Goal: Use online tool/utility: Utilize a website feature to perform a specific function

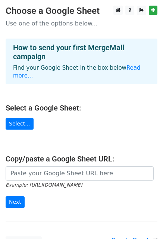
click at [90, 112] on main "Choose a Google Sheet Use one of the options below... How to send your first Me…" at bounding box center [81, 127] width 163 height 242
click at [132, 65] on link "Read more..." at bounding box center [77, 71] width 128 height 15
click at [105, 103] on h4 "Select a Google Sheet:" at bounding box center [82, 107] width 152 height 9
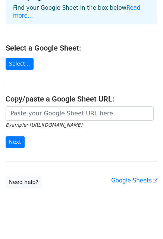
scroll to position [60, 0]
click at [88, 44] on main "Choose a Google Sheet Use one of the options below... How to send your first Me…" at bounding box center [81, 67] width 163 height 242
click at [16, 58] on link "Select..." at bounding box center [20, 64] width 28 height 12
